Goal: Information Seeking & Learning: Learn about a topic

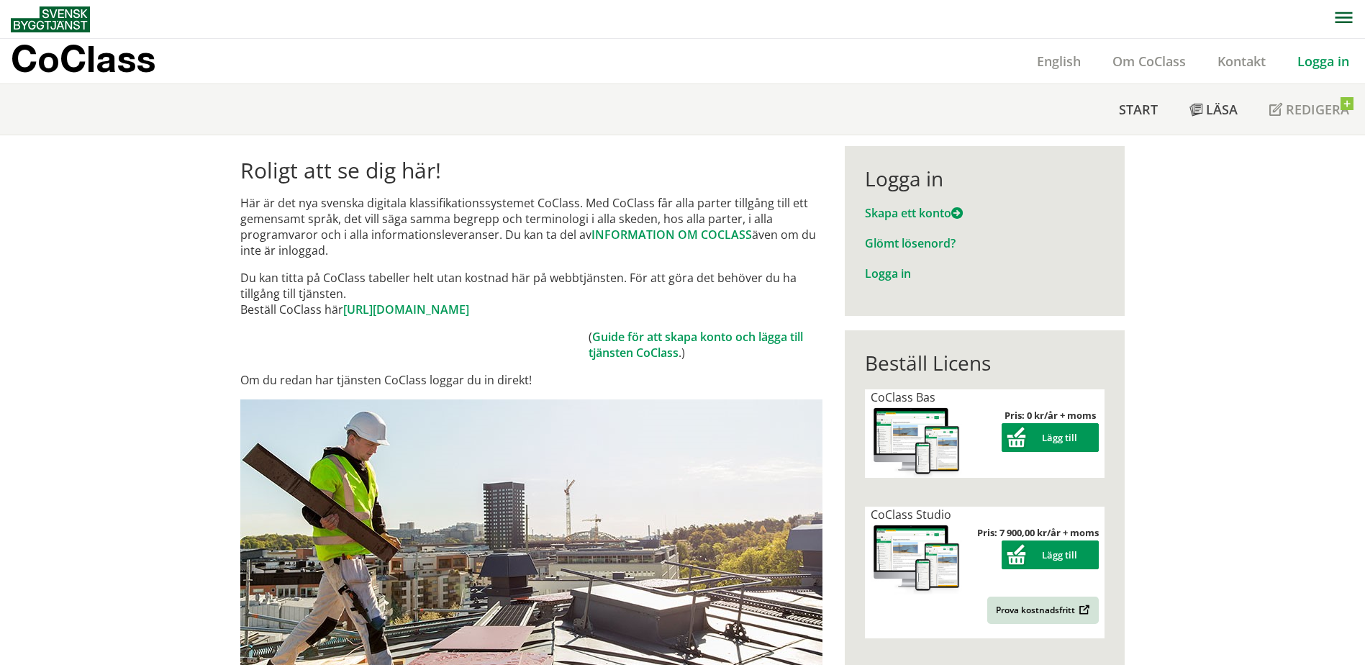
click at [1344, 58] on link "Logga in" at bounding box center [1323, 61] width 83 height 17
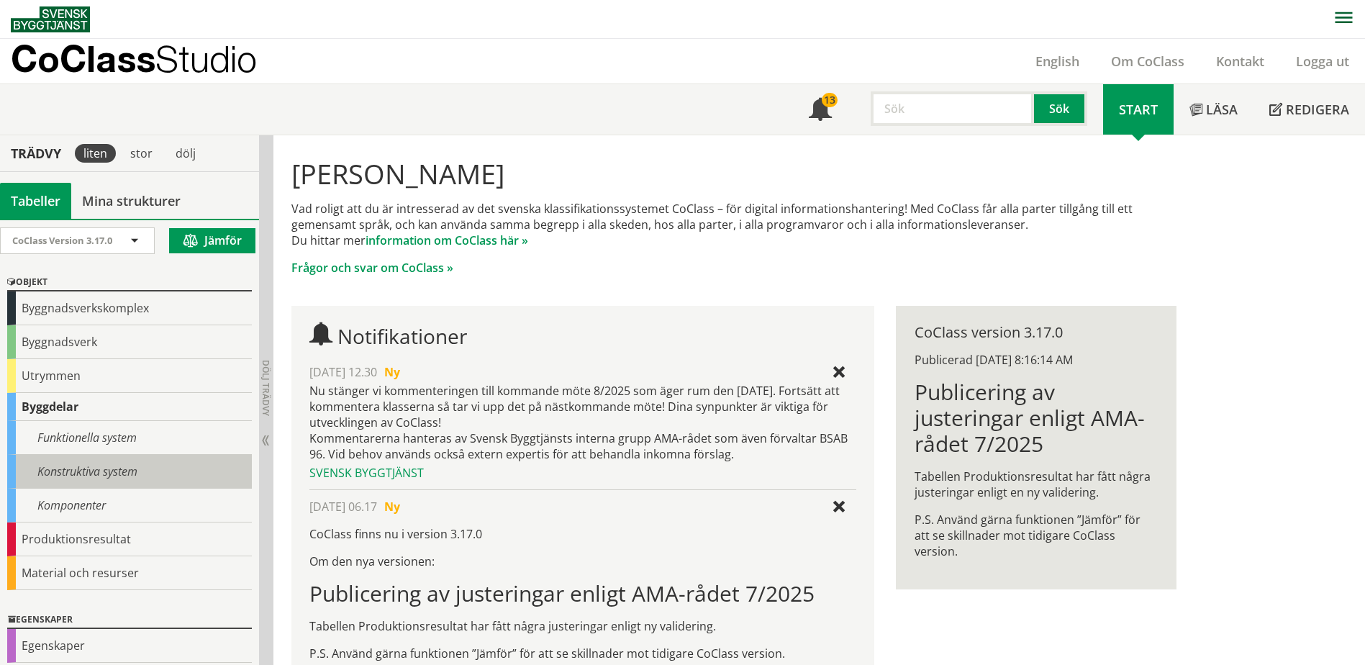
drag, startPoint x: 1321, startPoint y: 0, endPoint x: 88, endPoint y: 471, distance: 1319.9
click at [88, 471] on div "Konstruktiva system" at bounding box center [129, 472] width 245 height 34
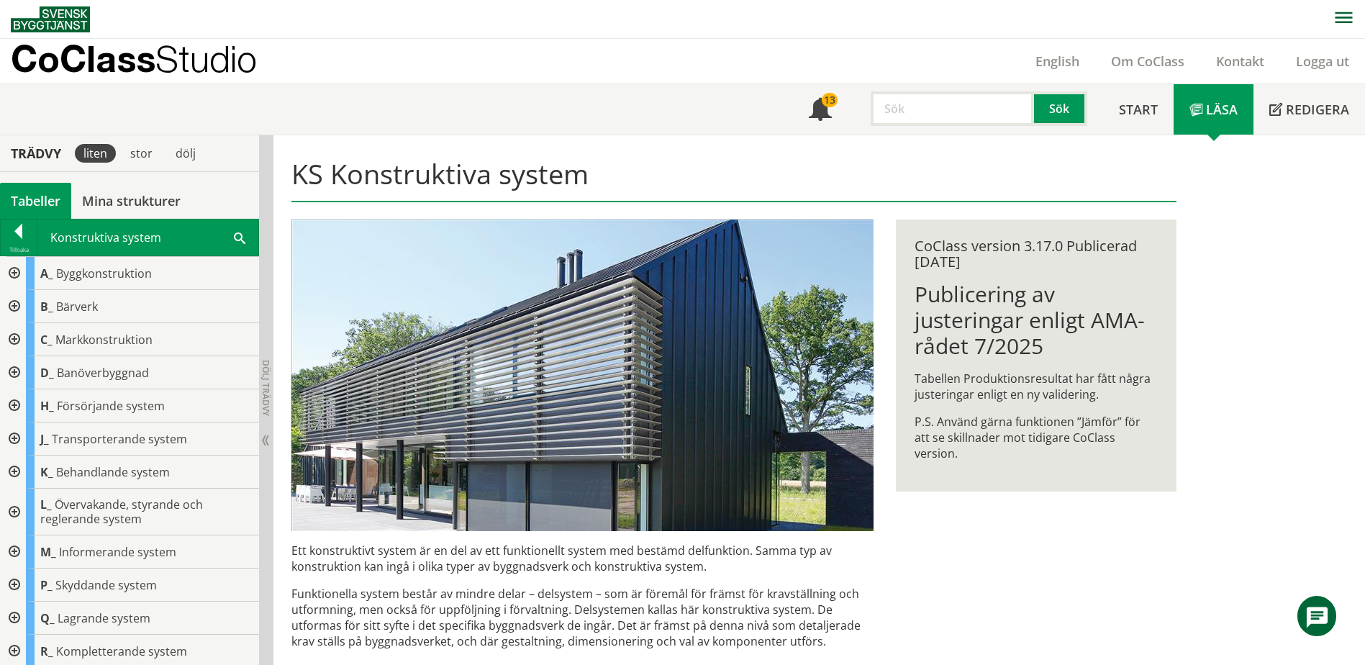
click at [239, 239] on span at bounding box center [240, 237] width 12 height 15
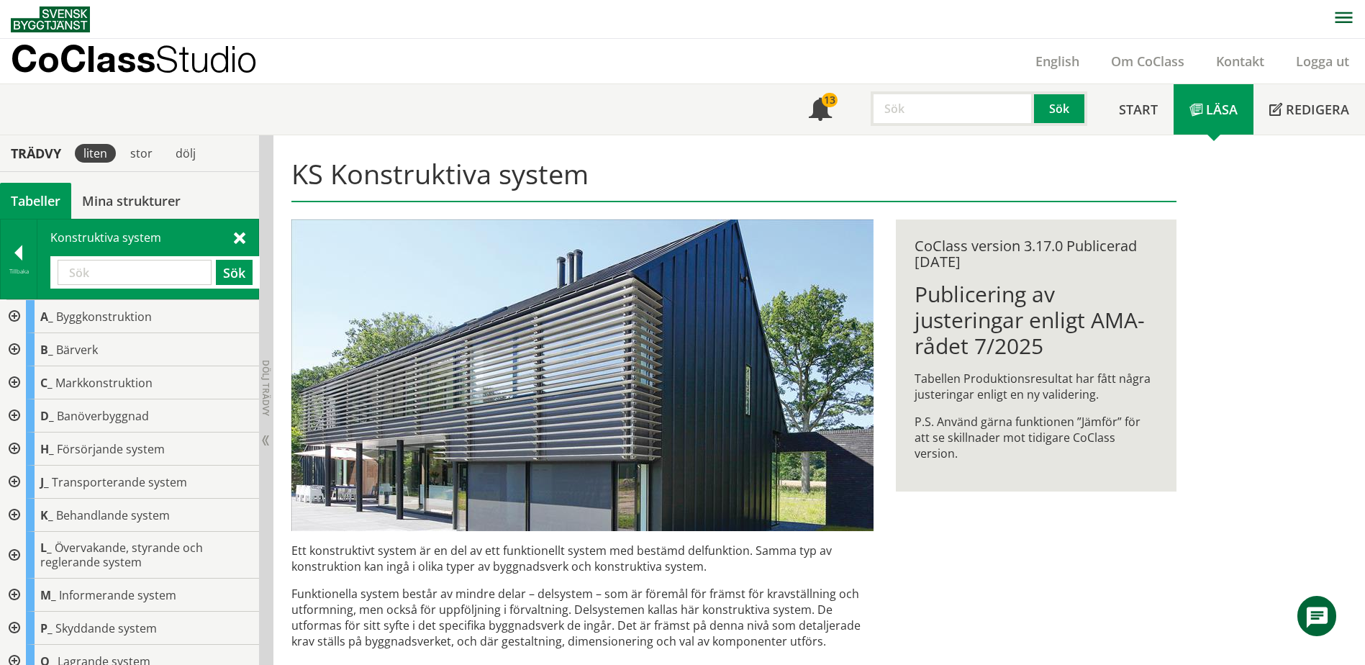
click at [140, 268] on input "text" at bounding box center [135, 272] width 154 height 25
type input "telefon"
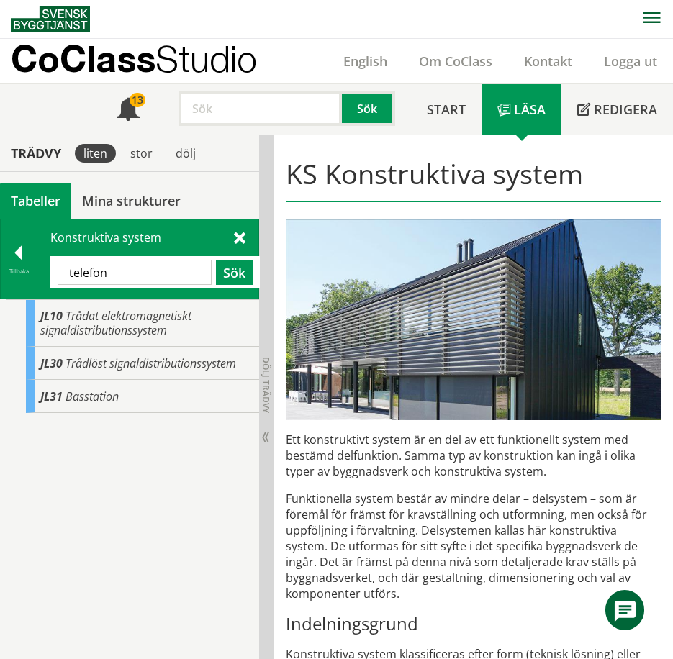
click at [162, 365] on span "Trådlöst signaldistributionssystem" at bounding box center [150, 364] width 171 height 16
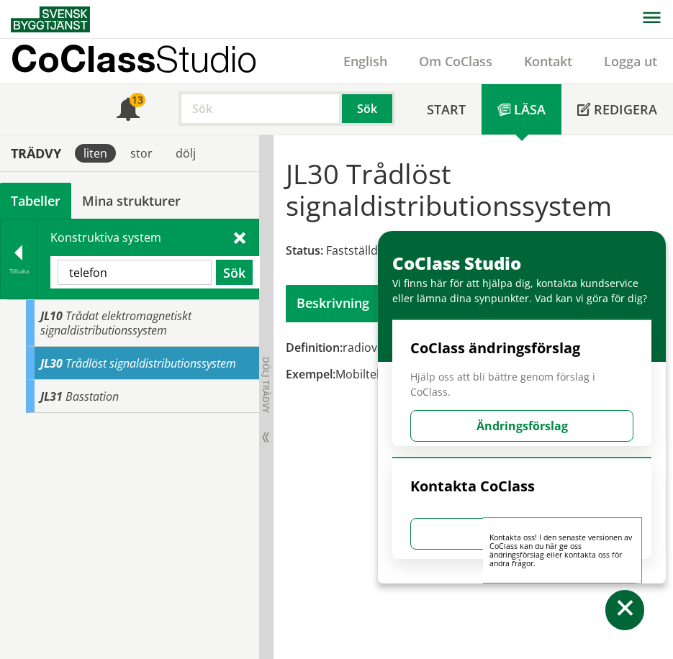
click at [626, 613] on span at bounding box center [625, 610] width 21 height 21
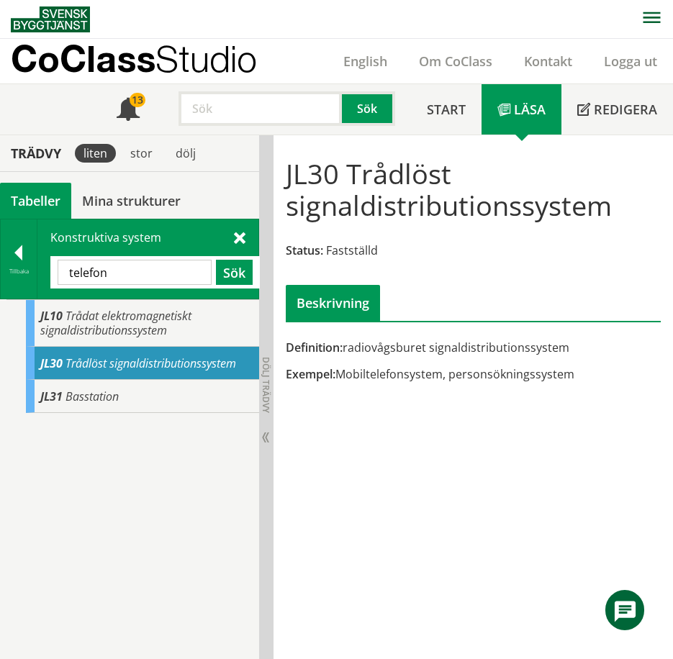
click at [137, 324] on span "Trådat elektromagnetiskt signaldistributionssystem" at bounding box center [115, 323] width 151 height 30
